Goal: Task Accomplishment & Management: Use online tool/utility

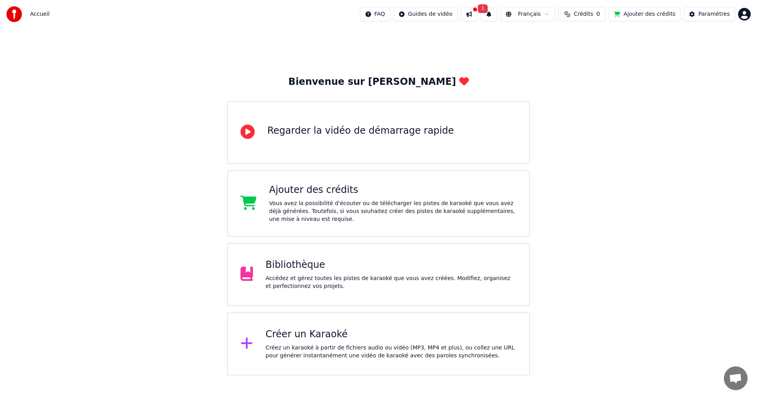
click at [300, 264] on div "Bibliothèque" at bounding box center [391, 265] width 251 height 13
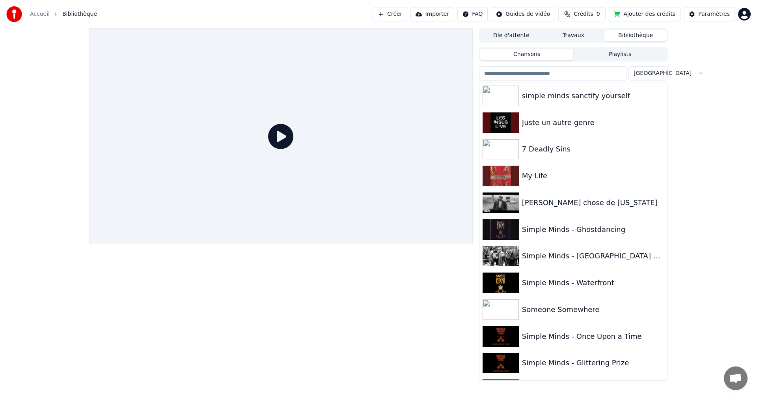
click at [425, 15] on button "Importer" at bounding box center [432, 14] width 44 height 14
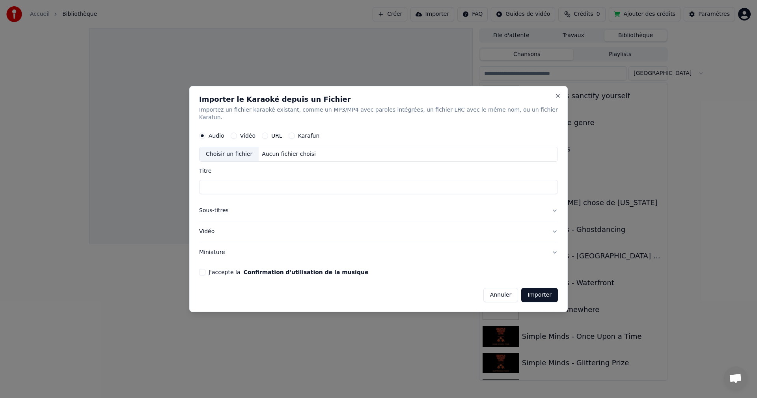
click at [268, 133] on button "URL" at bounding box center [265, 136] width 6 height 6
click at [224, 151] on input "text" at bounding box center [378, 155] width 359 height 16
paste input "**********"
type input "**********"
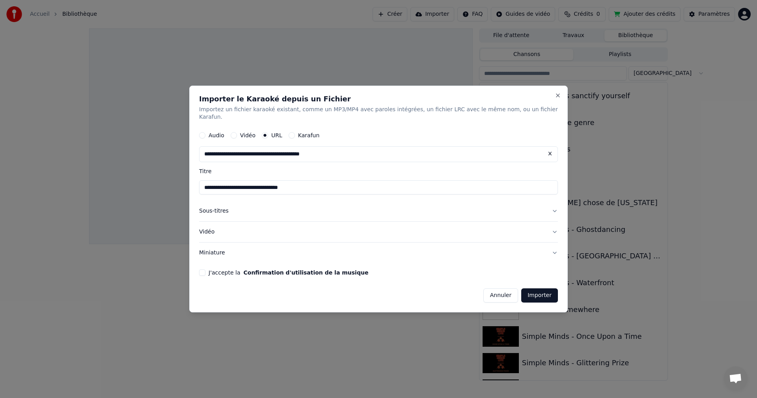
type input "**********"
click at [218, 269] on div "J'accepte la Confirmation d'utilisation de la musique" at bounding box center [378, 272] width 359 height 6
drag, startPoint x: 212, startPoint y: 267, endPoint x: 220, endPoint y: 271, distance: 8.8
click at [205, 269] on button "J'accepte la Confirmation d'utilisation de la musique" at bounding box center [202, 272] width 6 height 6
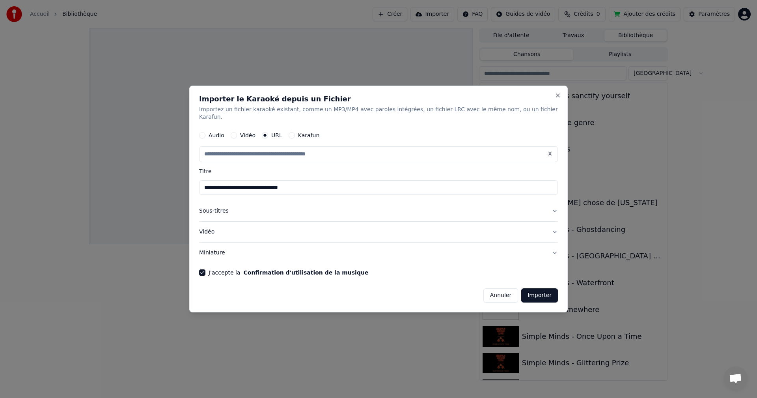
click at [538, 288] on button "Importer" at bounding box center [539, 295] width 37 height 14
type input "**********"
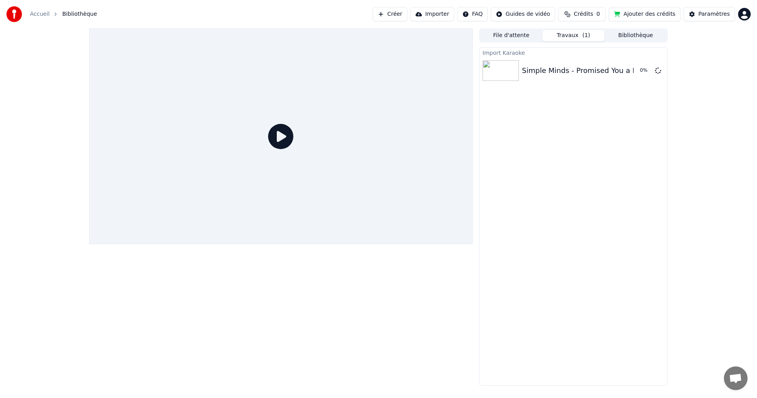
click at [573, 35] on button "Travaux ( 1 )" at bounding box center [573, 35] width 62 height 11
click at [563, 31] on button "Travaux" at bounding box center [573, 35] width 62 height 11
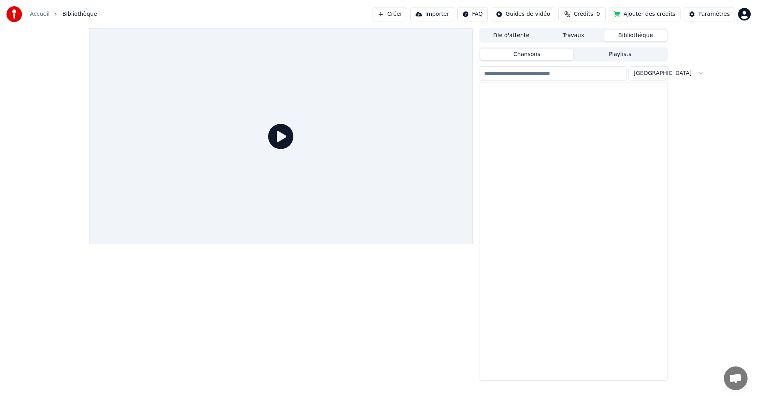
click at [636, 32] on button "Bibliothèque" at bounding box center [635, 35] width 62 height 11
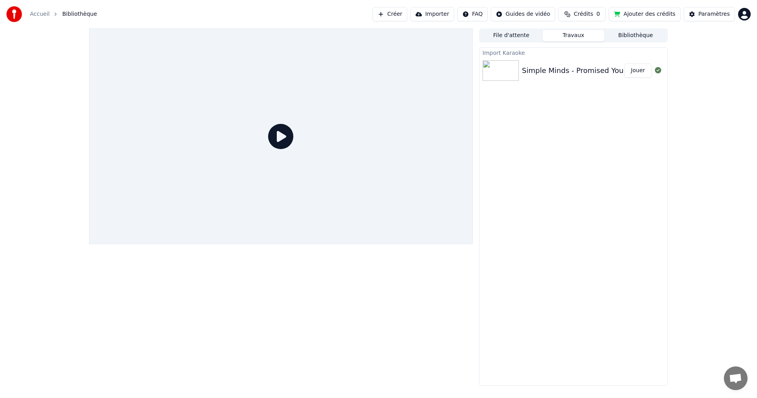
click at [576, 38] on button "Travaux" at bounding box center [573, 35] width 62 height 11
click at [643, 70] on button "Jouer" at bounding box center [638, 70] width 28 height 14
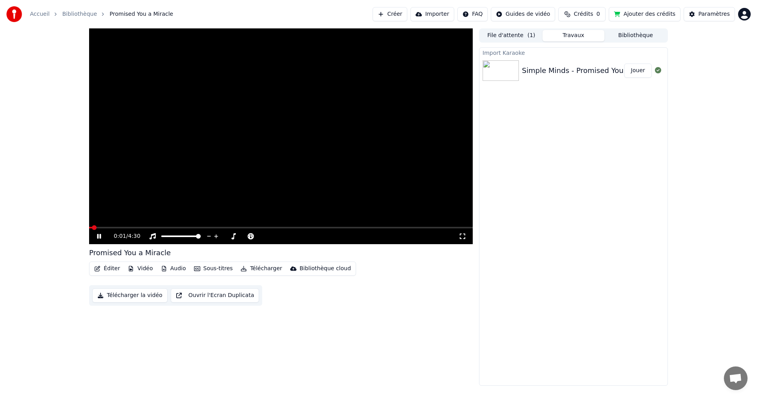
drag, startPoint x: 97, startPoint y: 226, endPoint x: 127, endPoint y: 226, distance: 30.0
click at [126, 226] on video at bounding box center [281, 136] width 384 height 216
click at [114, 225] on span at bounding box center [111, 227] width 5 height 5
click at [98, 239] on icon at bounding box center [99, 236] width 5 height 6
click at [155, 227] on span at bounding box center [153, 227] width 5 height 5
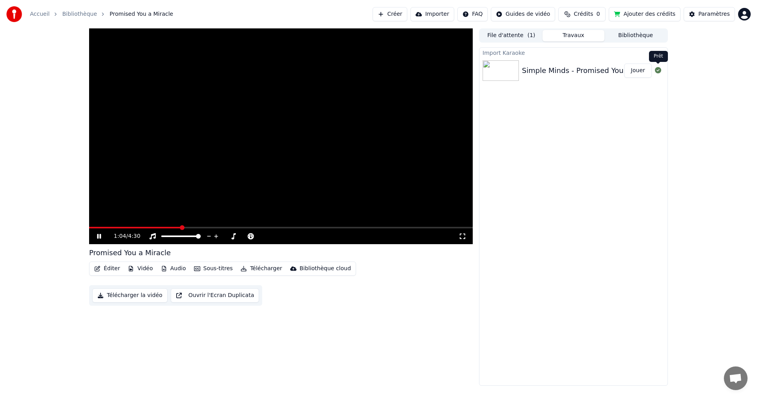
click at [657, 69] on icon at bounding box center [658, 70] width 6 height 6
click at [658, 73] on icon at bounding box center [658, 70] width 6 height 6
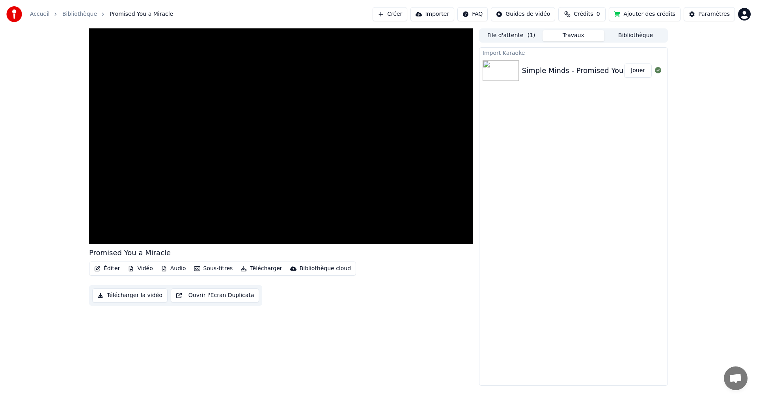
click at [504, 35] on button "File d'attente ( 1 )" at bounding box center [511, 35] width 62 height 11
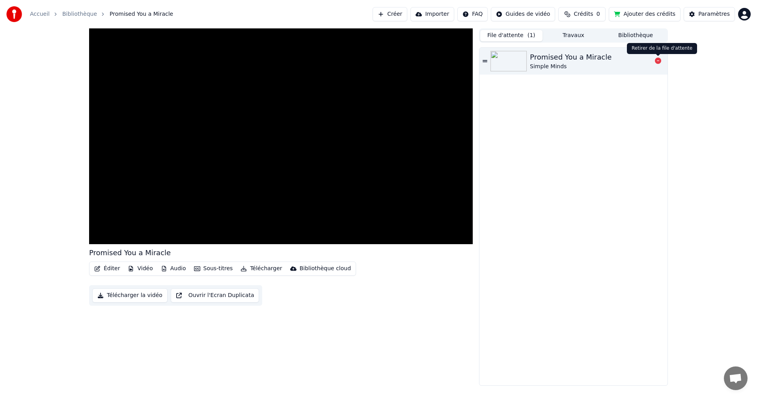
click at [658, 62] on icon at bounding box center [658, 61] width 6 height 6
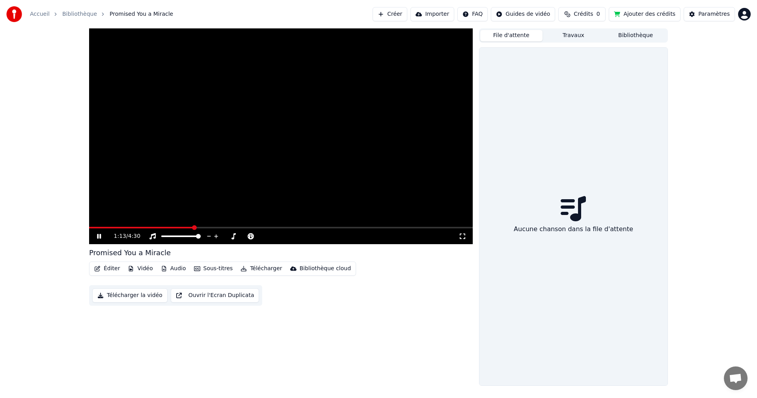
click at [630, 34] on button "Bibliothèque" at bounding box center [635, 35] width 62 height 11
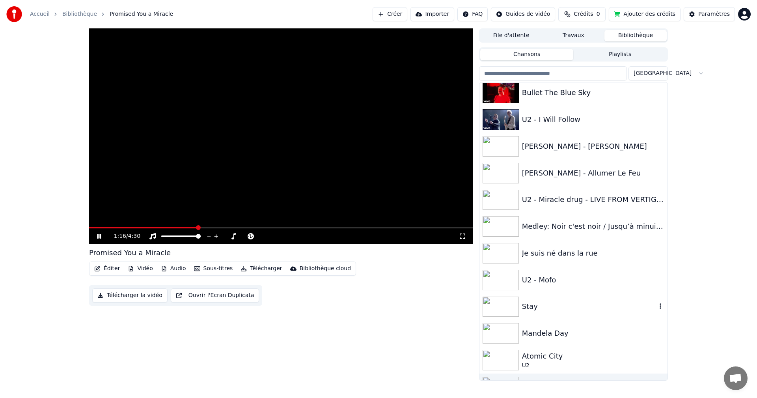
scroll to position [854, 0]
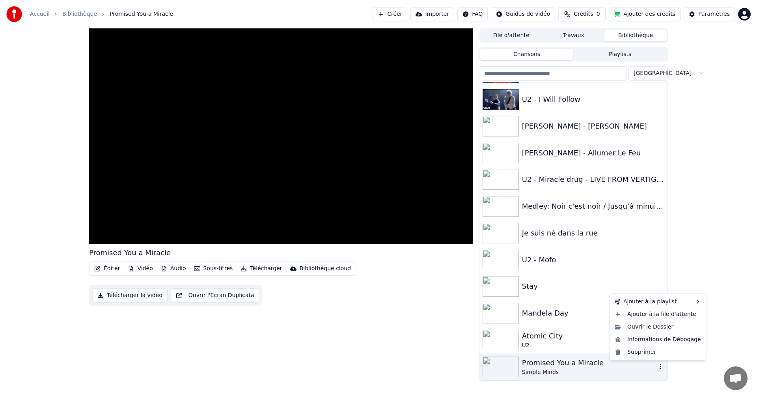
click at [660, 365] on icon "button" at bounding box center [661, 366] width 2 height 6
click at [643, 354] on div "Supprimer" at bounding box center [657, 352] width 93 height 13
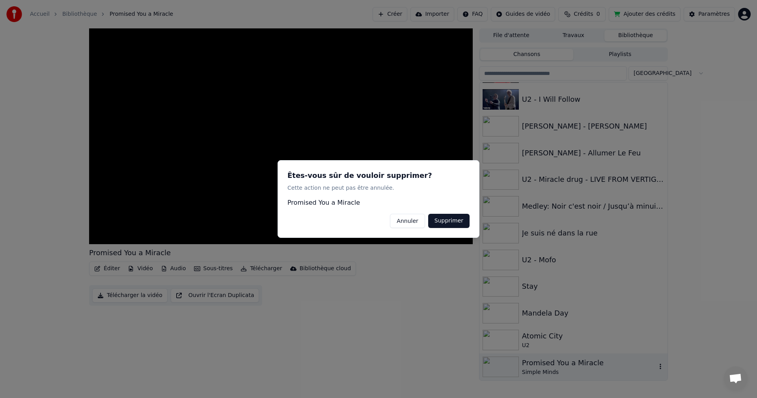
click at [450, 223] on button "Supprimer" at bounding box center [448, 221] width 41 height 14
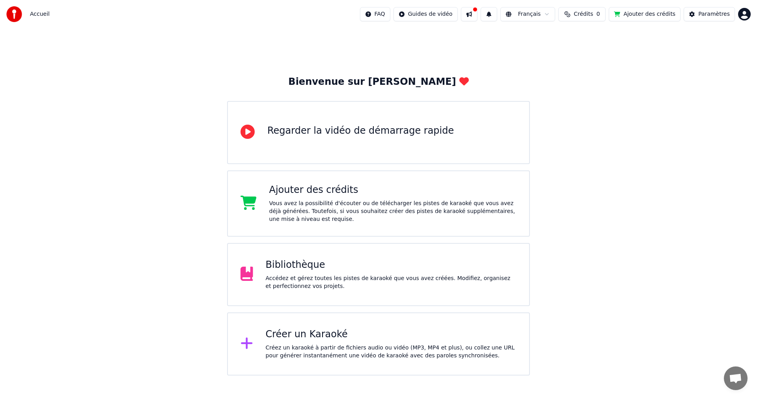
click at [291, 270] on div "Bibliothèque" at bounding box center [391, 265] width 251 height 13
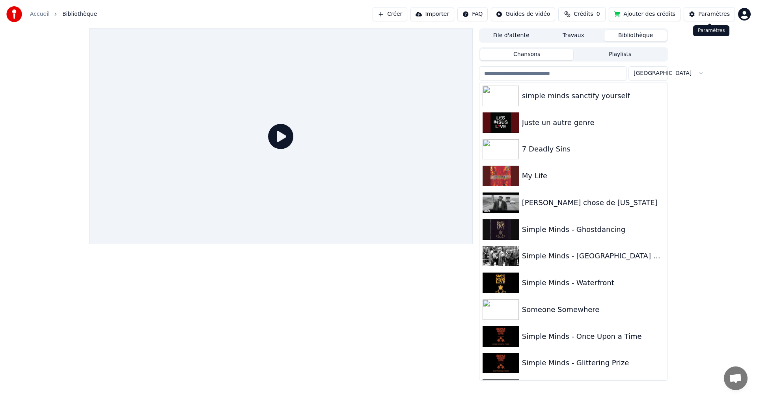
click at [706, 10] on div "Paramètres" at bounding box center [714, 14] width 32 height 8
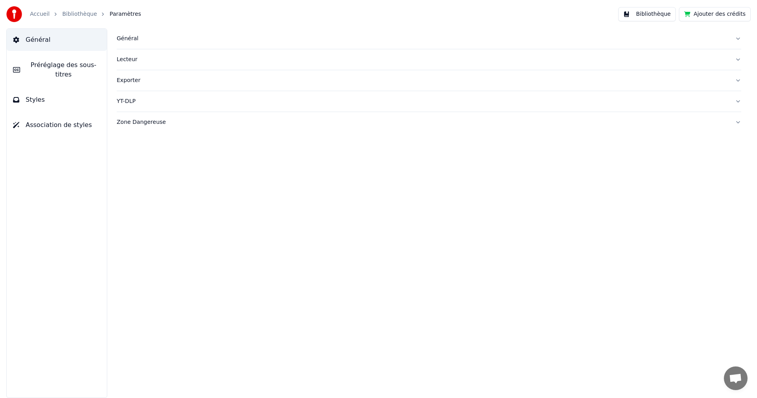
click at [718, 17] on button "Ajouter des crédits" at bounding box center [715, 14] width 72 height 14
click at [658, 15] on button "Bibliothèque" at bounding box center [647, 14] width 58 height 14
